Goal: Find specific page/section: Find specific page/section

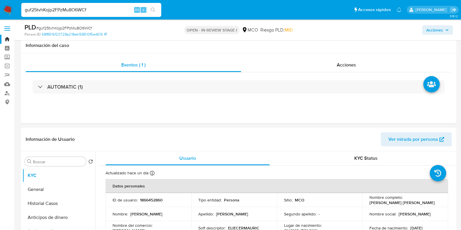
select select "10"
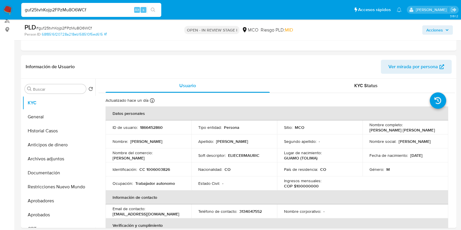
click at [102, 6] on input "guf25tvhKojp2FPzMu8O6WCf" at bounding box center [91, 10] width 140 height 8
type input "1866452860"
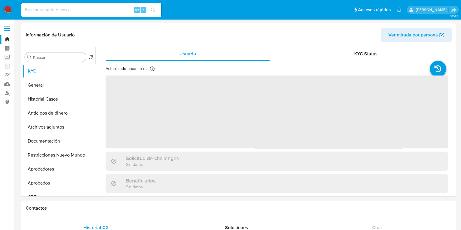
select select "10"
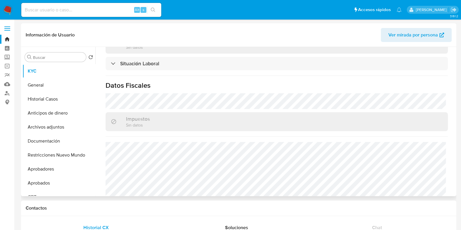
scroll to position [312, 0]
